Goal: Task Accomplishment & Management: Use online tool/utility

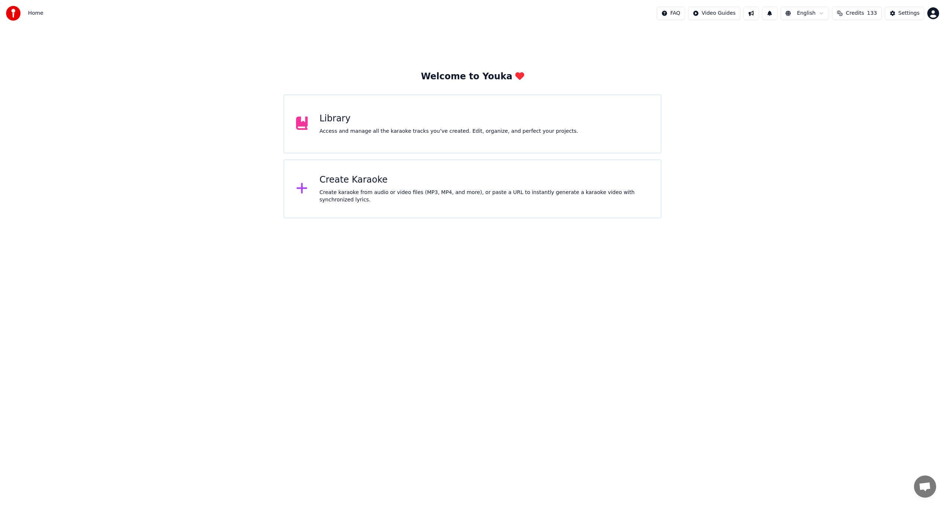
click at [352, 187] on div "Create Karaoke Create karaoke from audio or video files (MP3, MP4, and more), o…" at bounding box center [485, 189] width 330 height 30
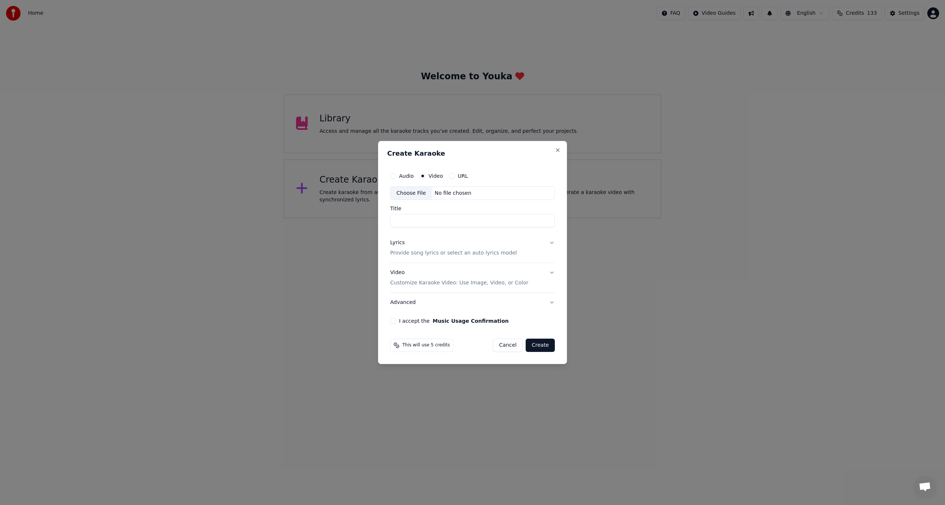
click at [414, 193] on div "Choose File" at bounding box center [410, 193] width 41 height 13
type input "*******"
click at [550, 245] on button "Lyrics Provide song lyrics or select an auto lyrics model" at bounding box center [473, 249] width 168 height 30
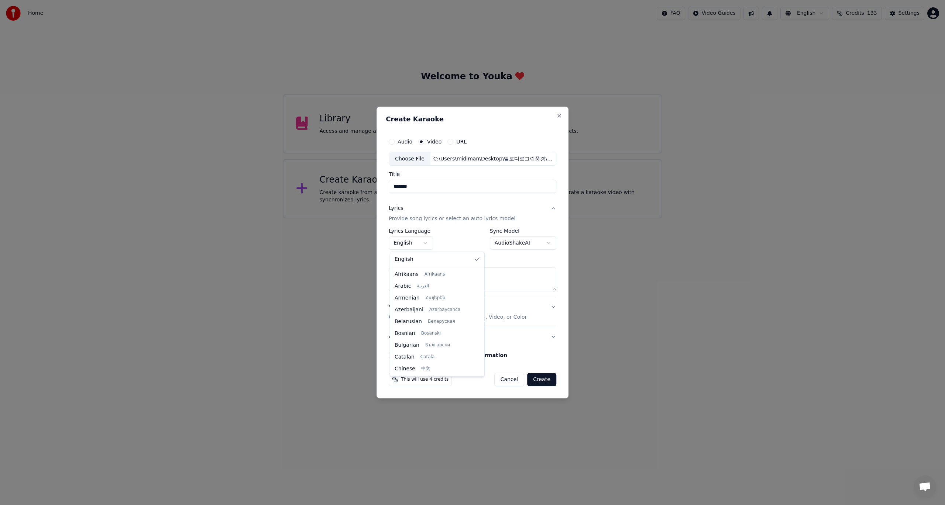
click at [423, 218] on body "**********" at bounding box center [472, 109] width 945 height 218
select select "**"
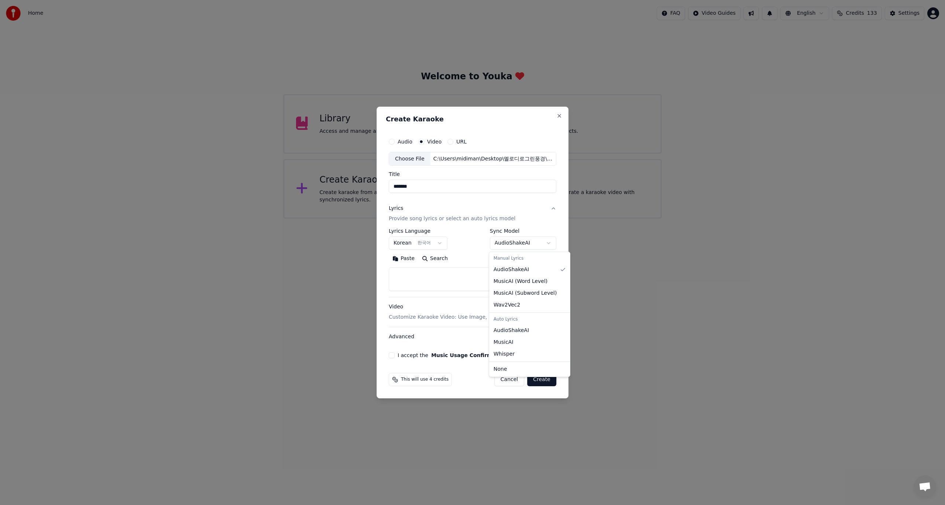
click at [548, 218] on body "**********" at bounding box center [472, 109] width 945 height 218
select select "**********"
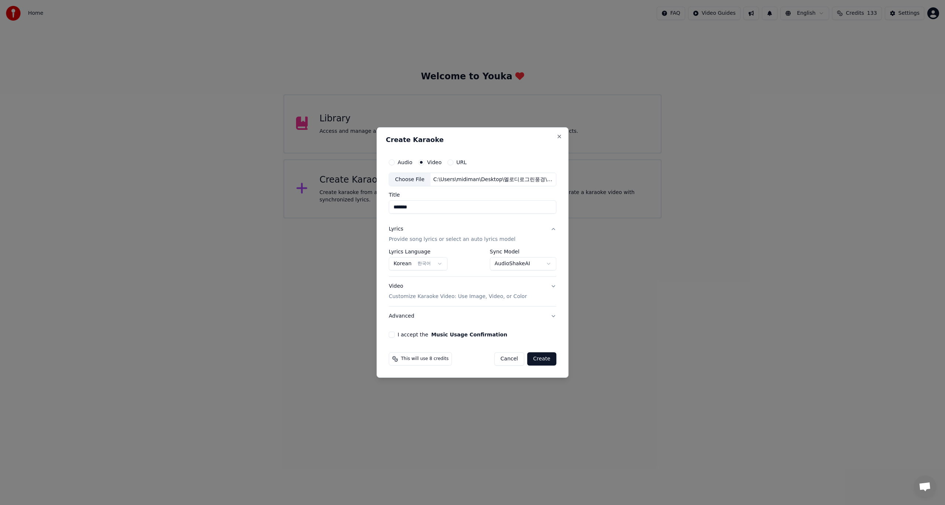
click at [394, 336] on button "I accept the Music Usage Confirmation" at bounding box center [392, 335] width 6 height 6
click at [538, 358] on button "Create" at bounding box center [541, 358] width 29 height 13
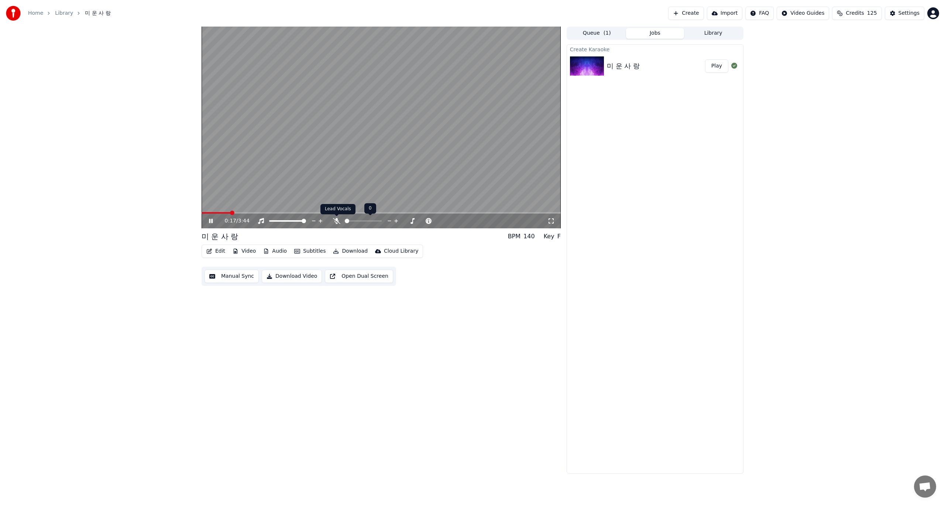
click at [337, 221] on icon at bounding box center [336, 221] width 7 height 6
click at [211, 223] on icon at bounding box center [215, 221] width 17 height 6
click at [201, 215] on span at bounding box center [203, 213] width 4 height 4
click at [212, 220] on icon at bounding box center [211, 221] width 4 height 4
click at [235, 217] on div "0:37 / 3:44" at bounding box center [380, 221] width 359 height 15
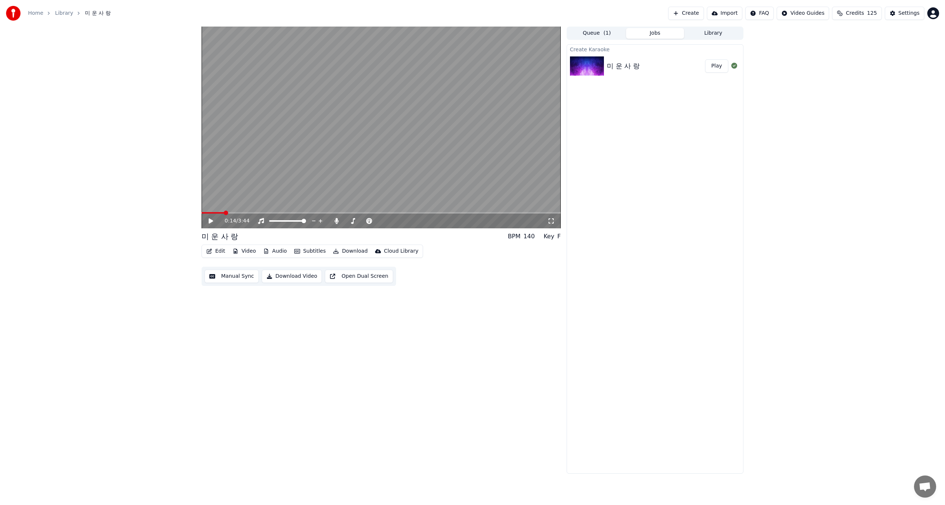
click at [224, 213] on span at bounding box center [226, 213] width 4 height 4
click at [217, 251] on button "Edit" at bounding box center [215, 251] width 25 height 10
click at [226, 268] on div "Edit Lyrics" at bounding box center [231, 266] width 26 height 7
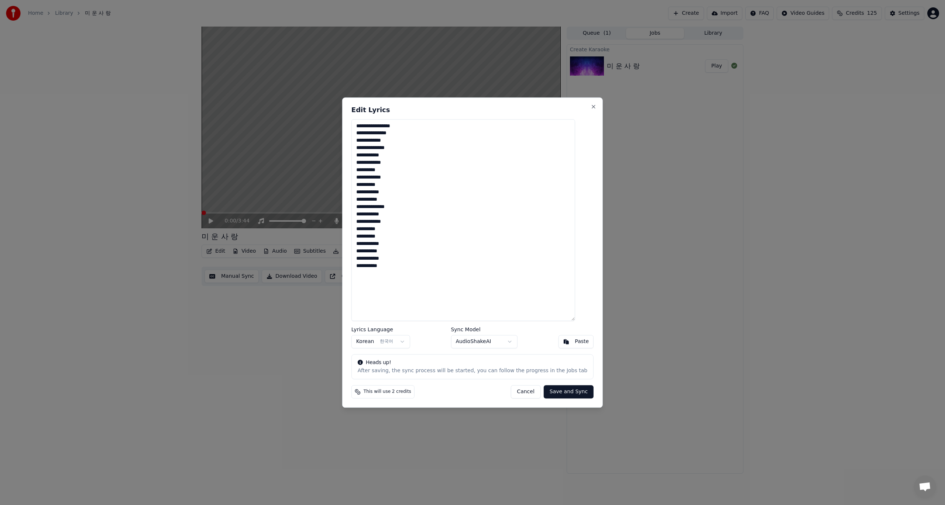
drag, startPoint x: 444, startPoint y: 283, endPoint x: 363, endPoint y: 126, distance: 175.9
click at [363, 126] on textarea "**********" at bounding box center [463, 220] width 224 height 202
type textarea "**********"
click at [555, 393] on button "Save and Sync" at bounding box center [569, 391] width 50 height 13
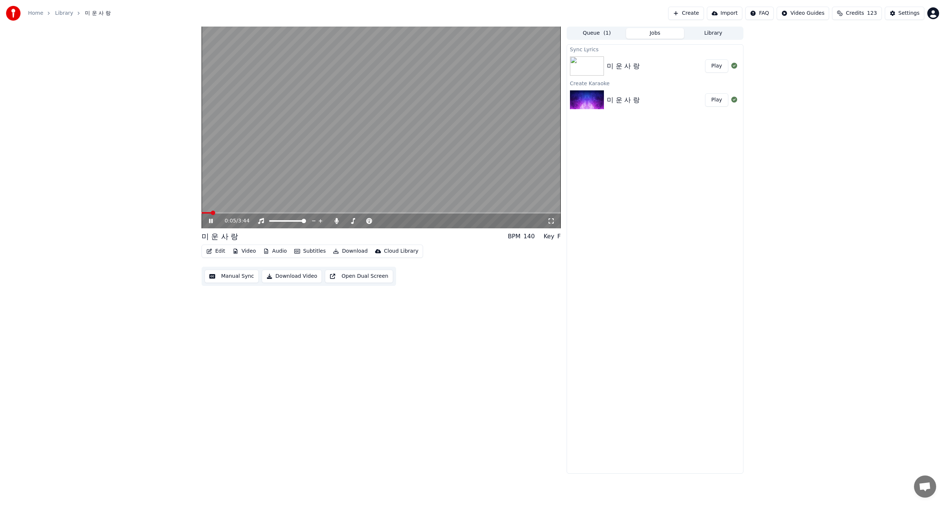
click at [232, 212] on video at bounding box center [380, 128] width 359 height 202
click at [237, 213] on span at bounding box center [380, 212] width 359 height 1
click at [210, 221] on icon at bounding box center [210, 220] width 4 height 5
click at [244, 280] on button "Manual Sync" at bounding box center [231, 276] width 54 height 13
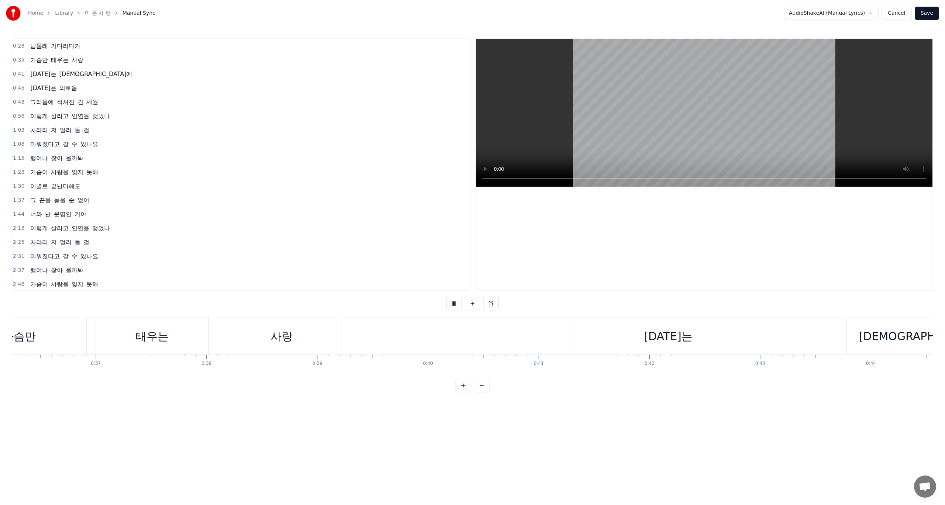
scroll to position [0, 4023]
click at [785, 341] on div "[DATE]는 [DEMOGRAPHIC_DATA]에" at bounding box center [780, 336] width 435 height 37
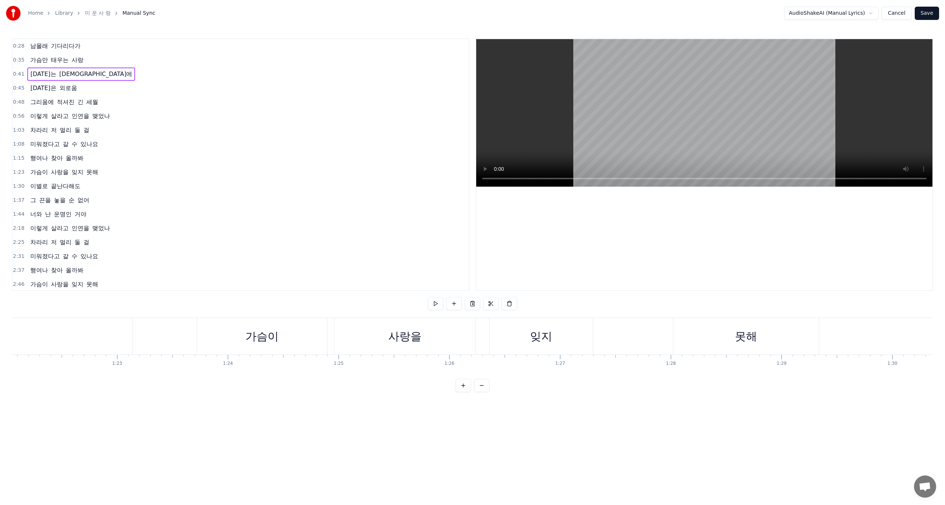
scroll to position [0, 9073]
click at [699, 341] on div "못해" at bounding box center [755, 336] width 145 height 37
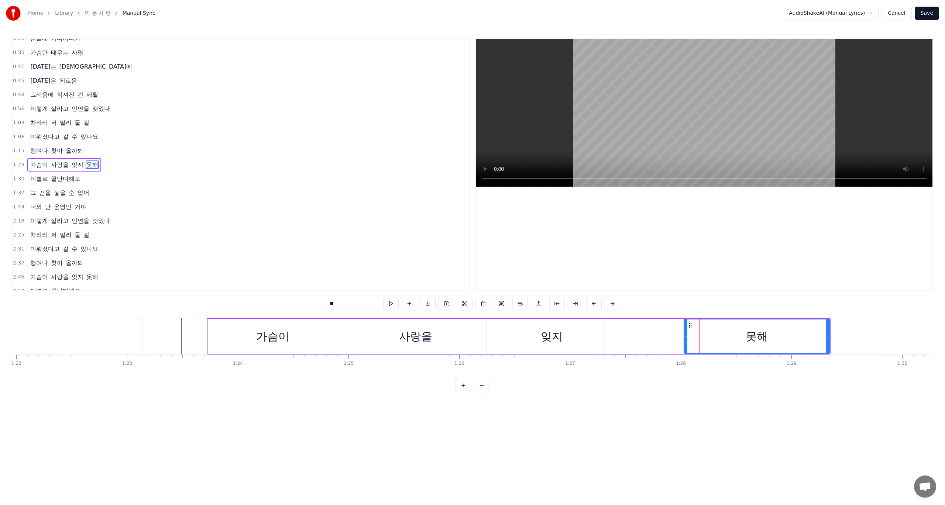
click at [669, 338] on div "가슴이 사랑을 잊지 못해" at bounding box center [519, 336] width 624 height 37
click at [623, 336] on div "가슴이 사랑을 잊지 못해" at bounding box center [519, 336] width 624 height 37
click at [544, 337] on div "잊지" at bounding box center [552, 336] width 22 height 17
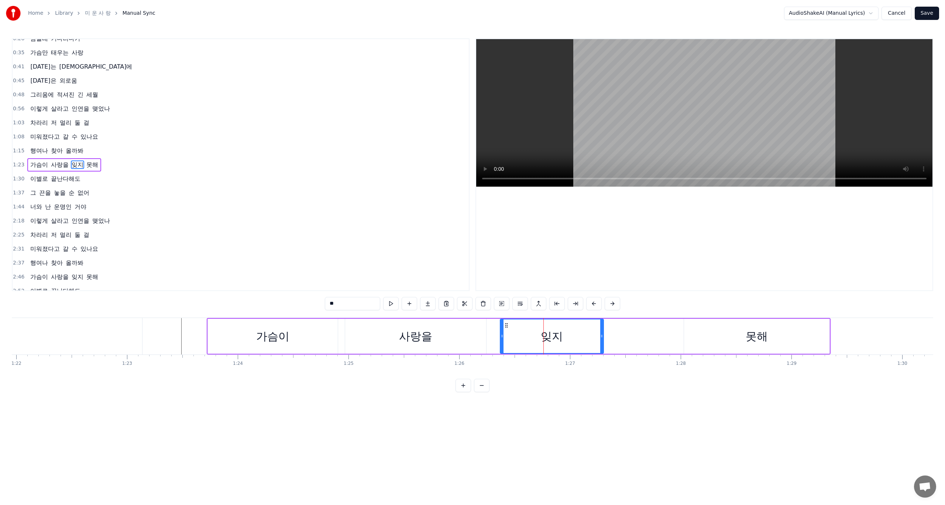
click at [682, 336] on div "가슴이 사랑을 잊지 못해" at bounding box center [519, 336] width 624 height 37
click at [707, 339] on div "못해" at bounding box center [756, 336] width 145 height 35
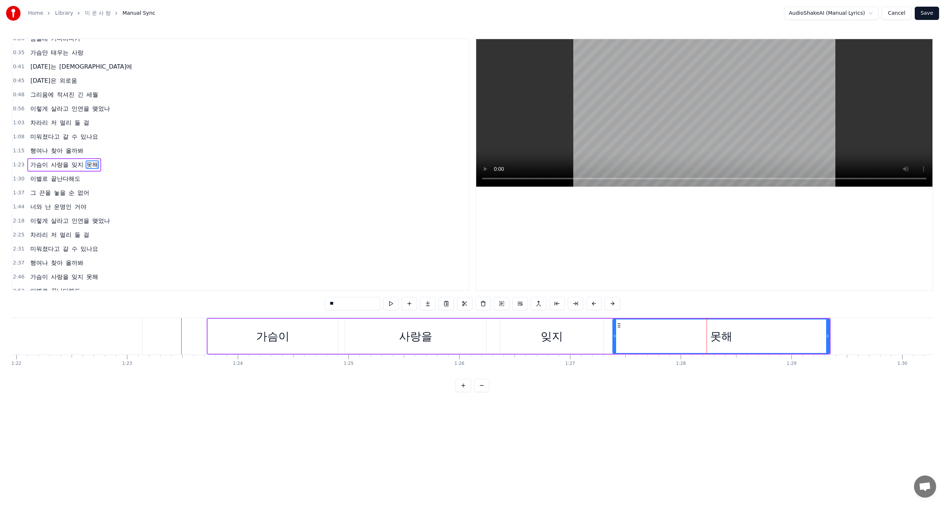
drag, startPoint x: 685, startPoint y: 337, endPoint x: 612, endPoint y: 341, distance: 72.4
click at [613, 341] on div at bounding box center [614, 337] width 3 height 34
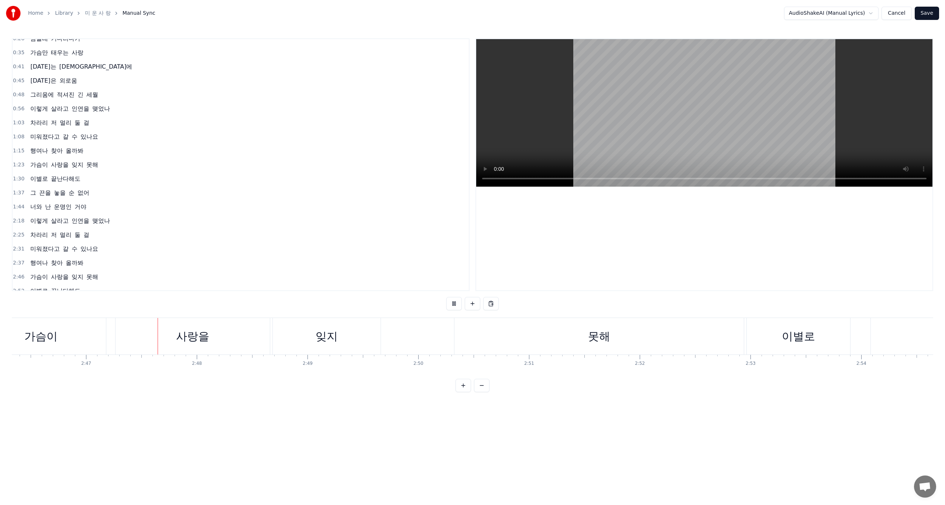
scroll to position [0, 18461]
click at [355, 341] on div "가슴이 사랑을 잊지 못해" at bounding box center [313, 336] width 770 height 37
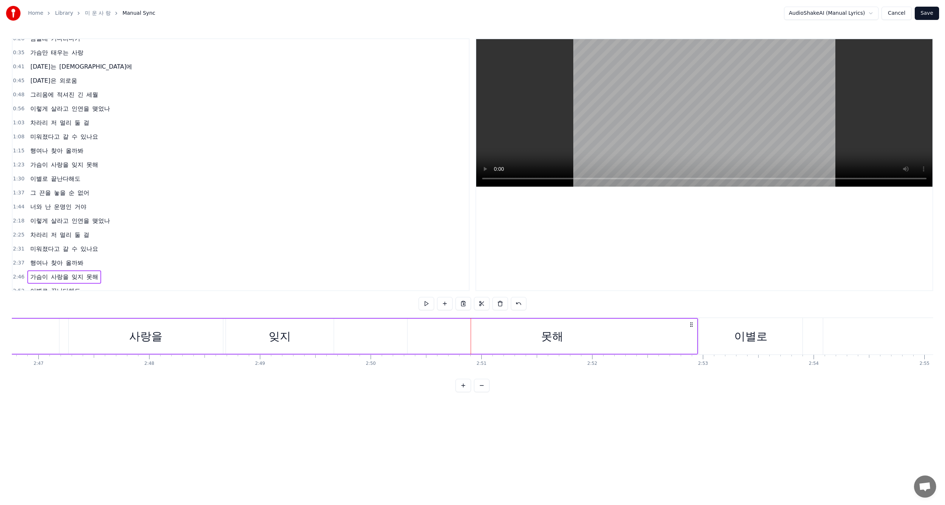
click at [459, 334] on div "못해" at bounding box center [551, 336] width 289 height 35
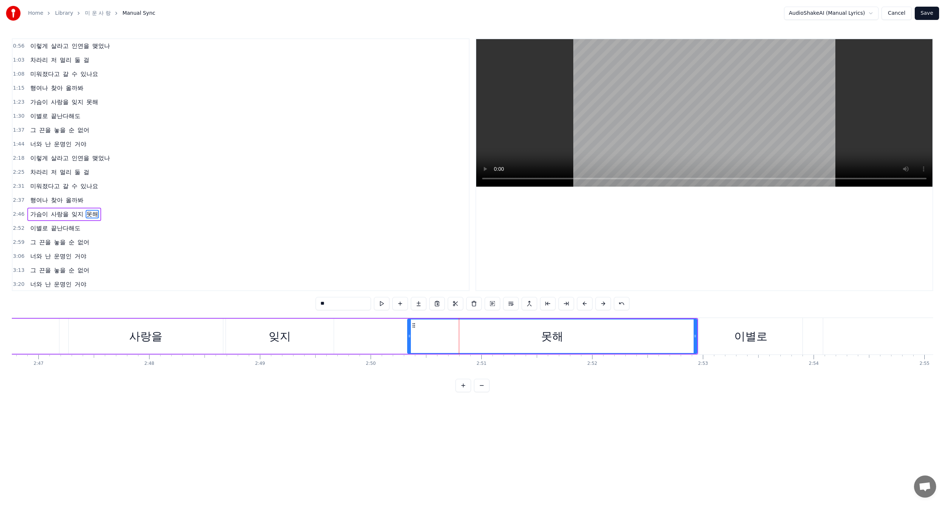
scroll to position [71, 0]
click at [297, 338] on div "잊지" at bounding box center [280, 336] width 108 height 35
type input "**"
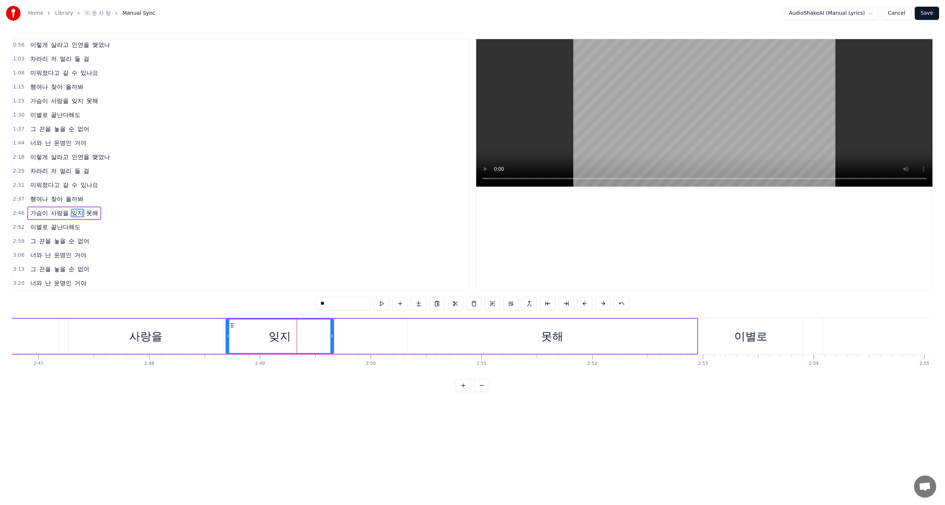
click at [362, 339] on div "가슴이 사랑을 잊지 못해" at bounding box center [313, 336] width 770 height 37
click at [307, 336] on div "잊지" at bounding box center [280, 336] width 108 height 35
drag, startPoint x: 332, startPoint y: 339, endPoint x: 404, endPoint y: 339, distance: 72.7
click at [404, 339] on div at bounding box center [404, 337] width 3 height 34
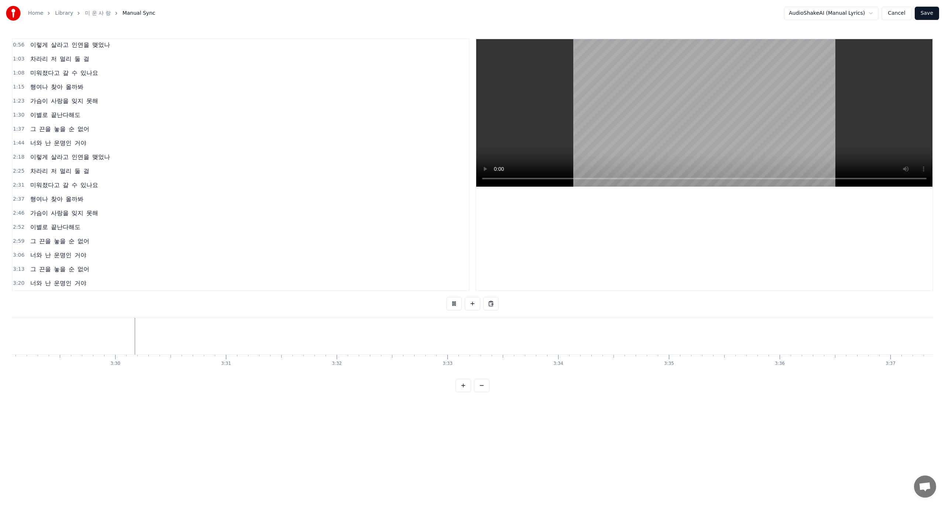
scroll to position [0, 23151]
click at [924, 14] on button "Save" at bounding box center [926, 13] width 24 height 13
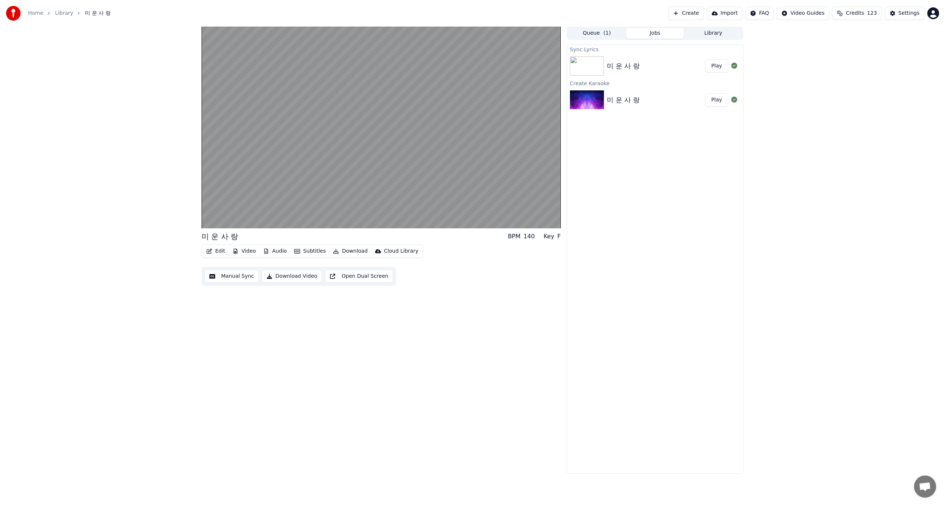
click at [292, 276] on button "Download Video" at bounding box center [292, 276] width 60 height 13
click at [62, 304] on div "미 운 사 랑 BPM 140 Key F Edit Video Audio Subtitles Download Cloud Library Manual …" at bounding box center [472, 250] width 945 height 447
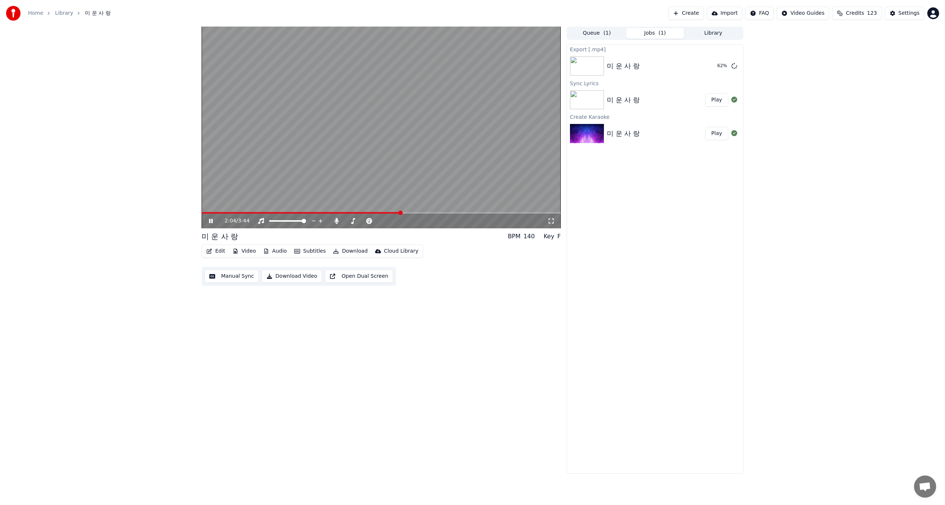
click at [211, 218] on icon at bounding box center [215, 221] width 17 height 6
click at [208, 221] on icon at bounding box center [215, 221] width 17 height 6
